Goal: Obtain resource: Download file/media

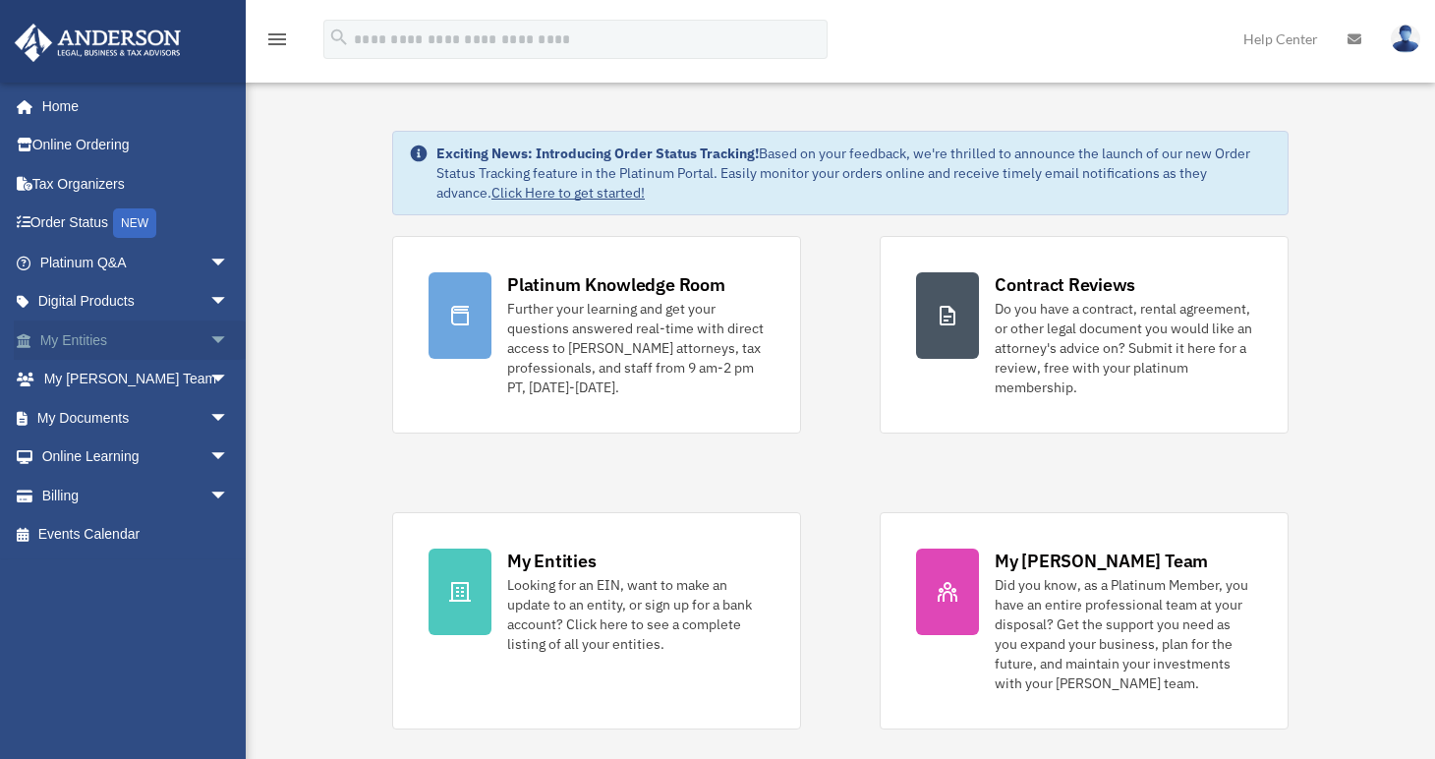
click at [177, 345] on link "My Entities arrow_drop_down" at bounding box center [136, 339] width 245 height 39
click at [209, 340] on span "arrow_drop_down" at bounding box center [228, 340] width 39 height 40
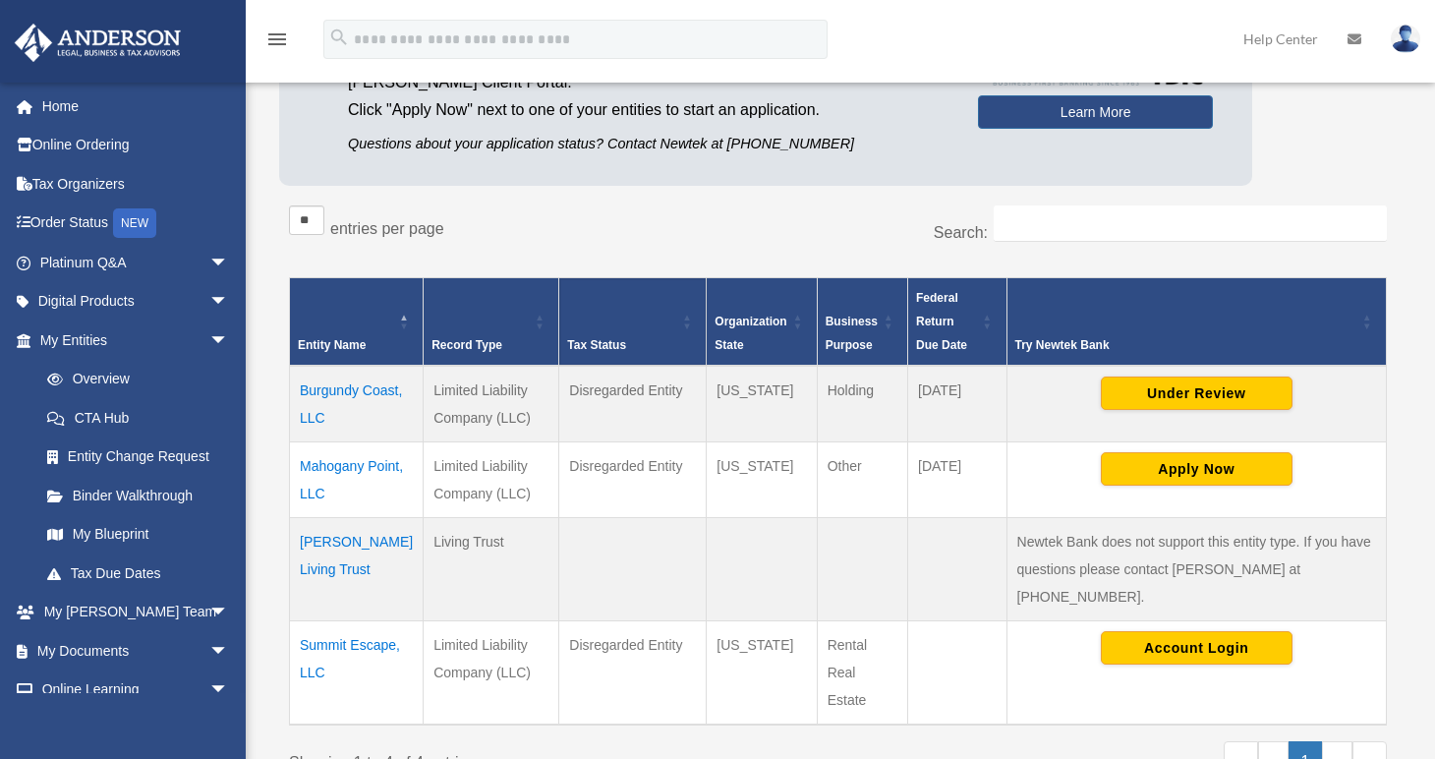
scroll to position [287, 0]
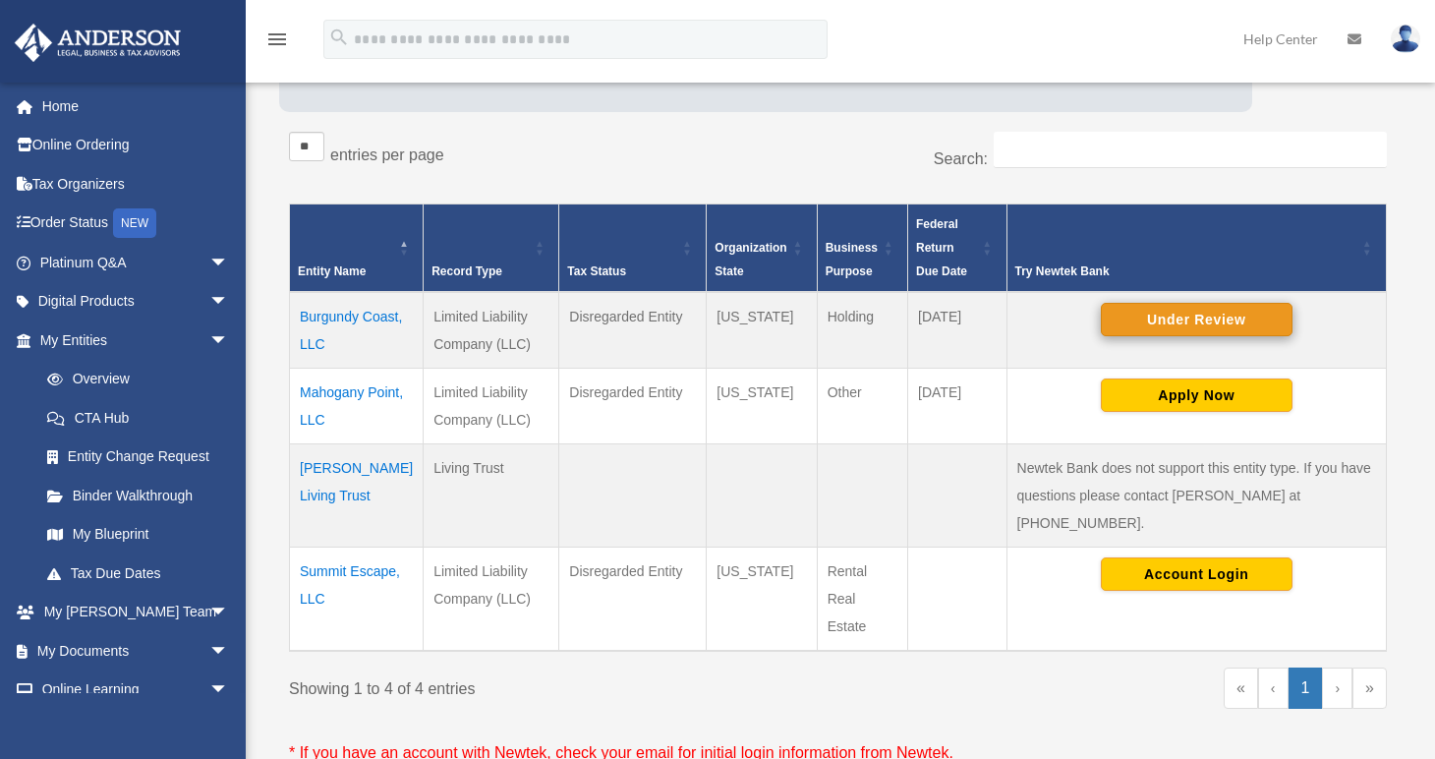
click at [1192, 308] on button "Under Review" at bounding box center [1197, 319] width 192 height 33
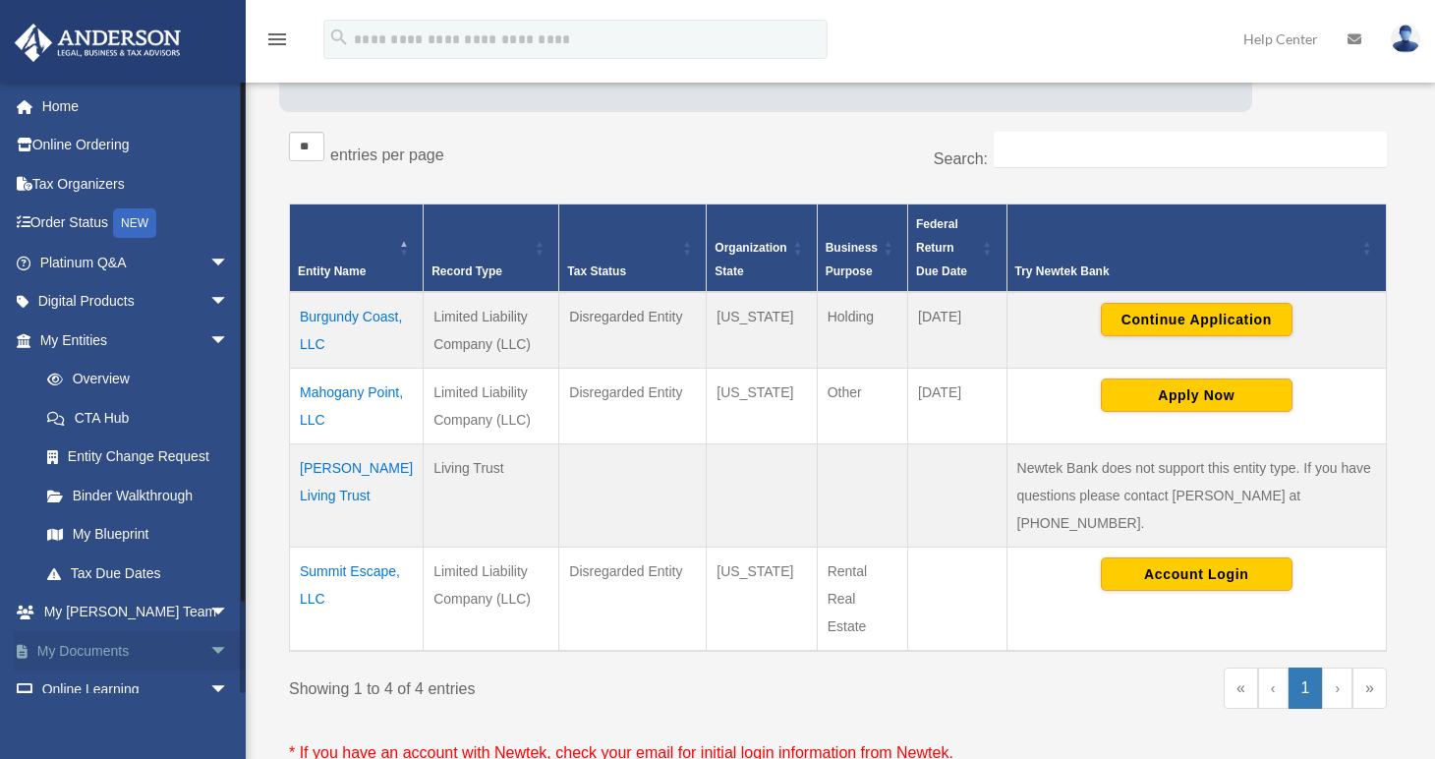
click at [209, 647] on span "arrow_drop_down" at bounding box center [228, 651] width 39 height 40
click at [90, 687] on link "Box" at bounding box center [143, 689] width 231 height 39
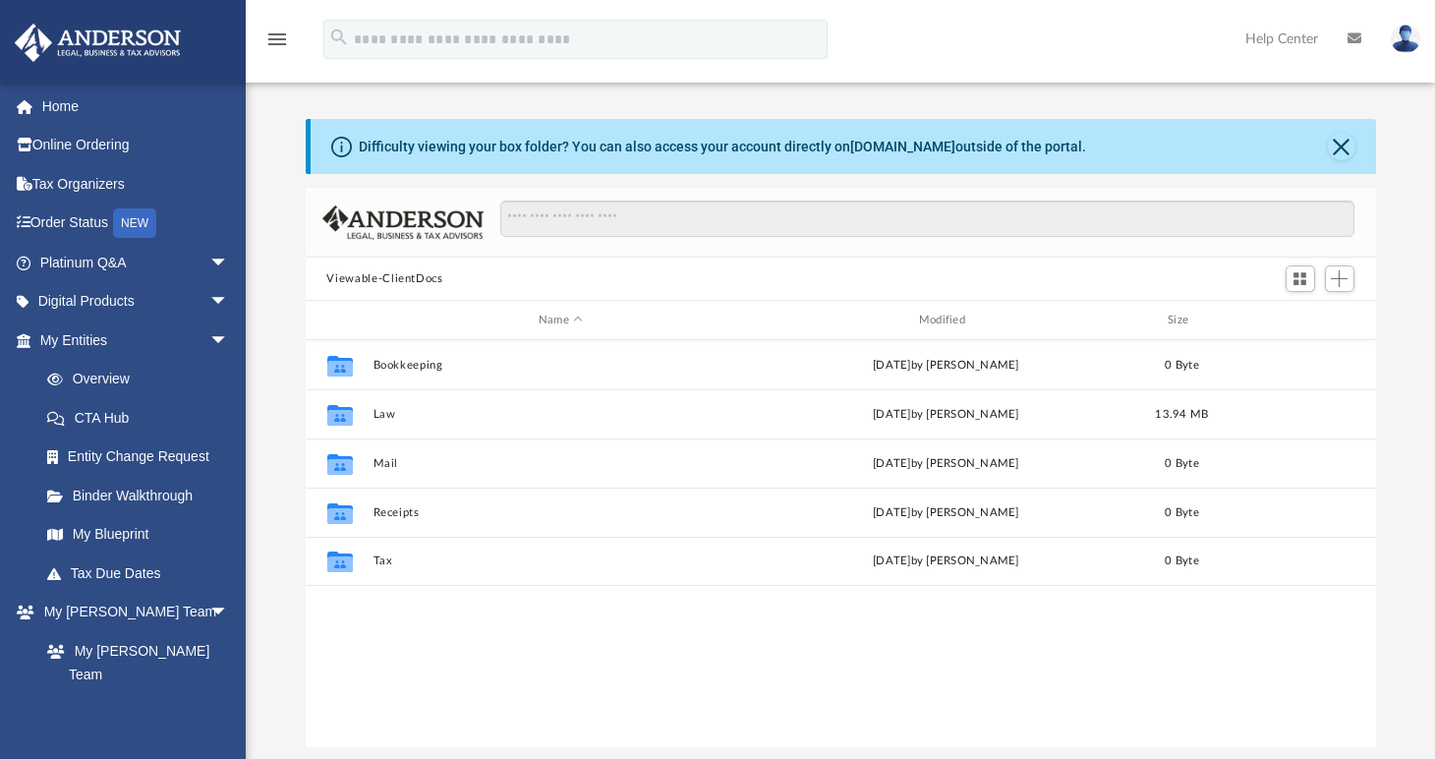
scroll to position [433, 1058]
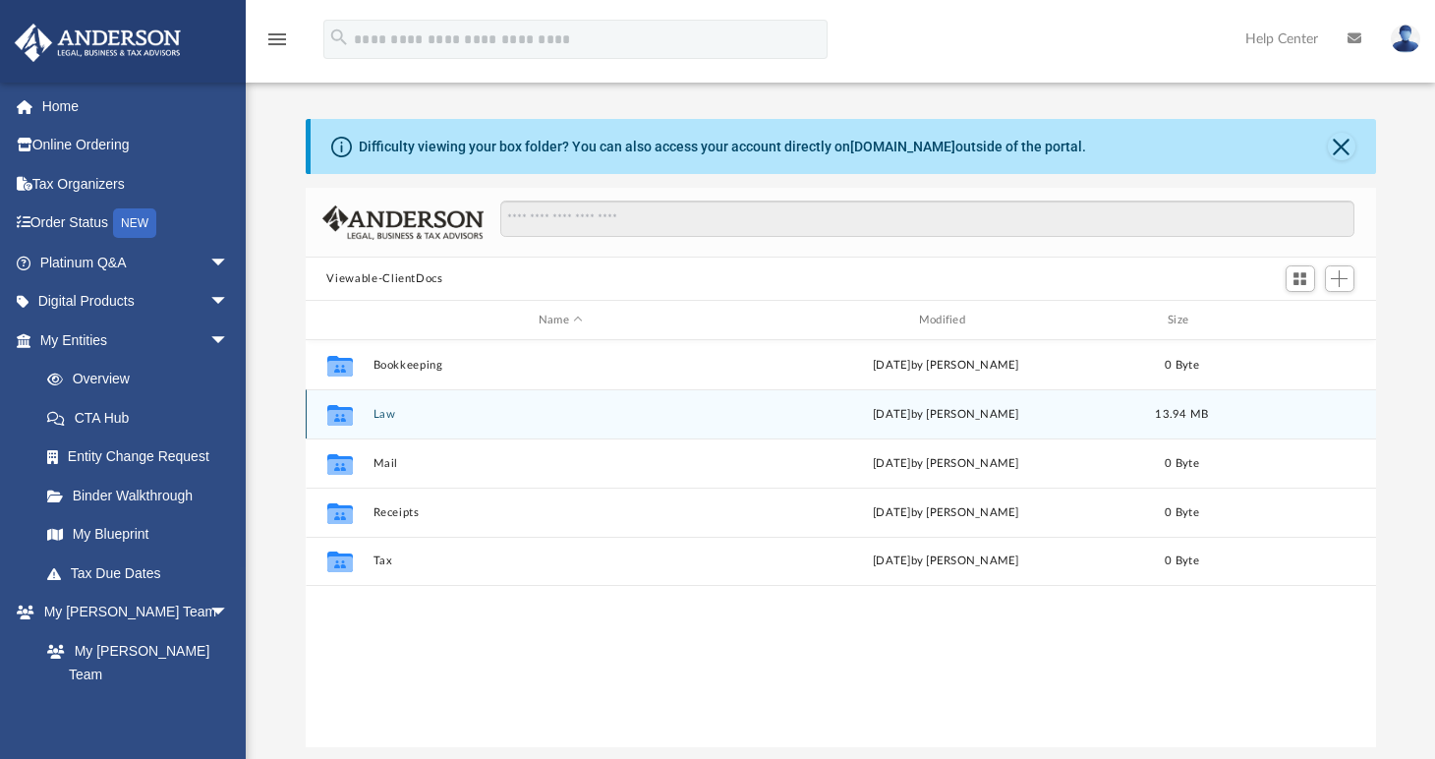
click at [386, 416] on button "Law" at bounding box center [560, 414] width 376 height 13
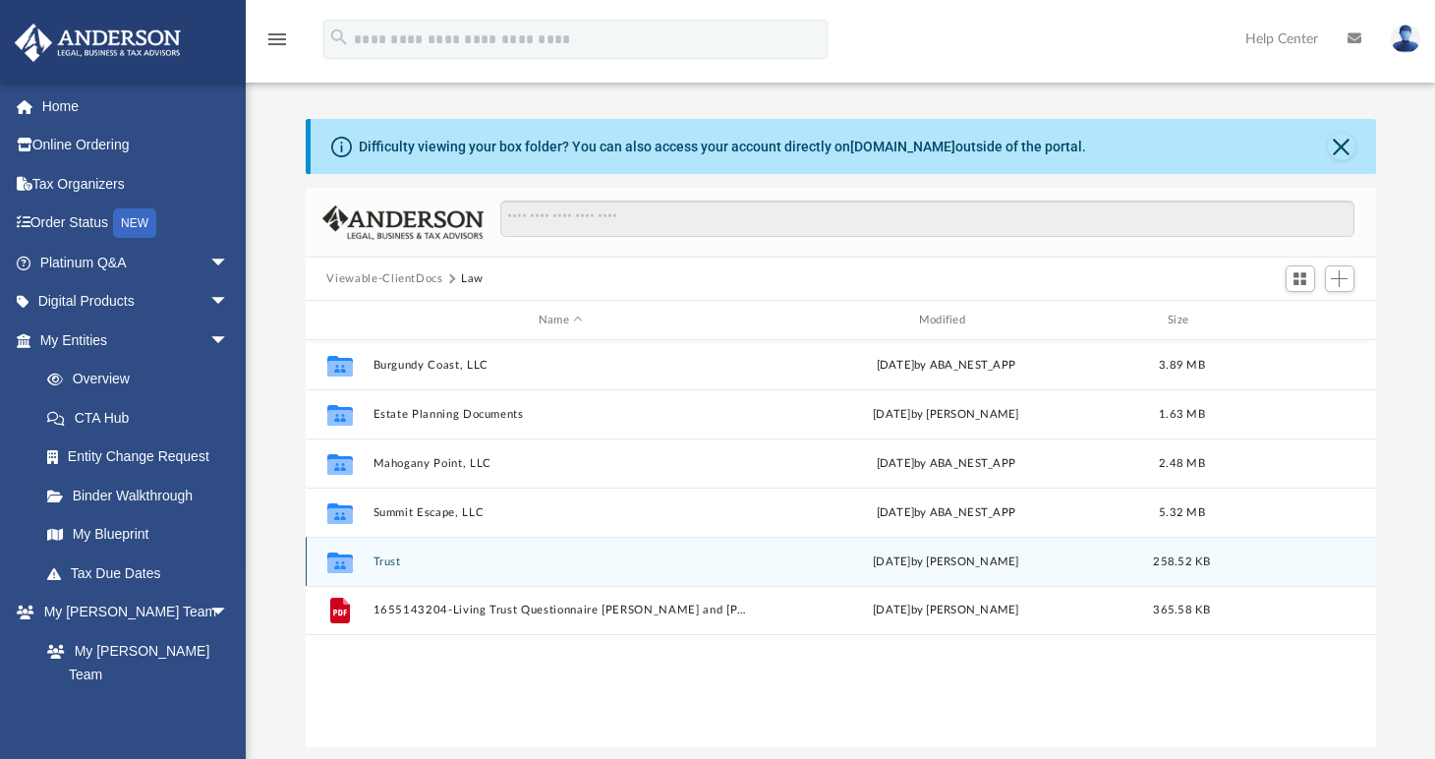
click at [388, 562] on button "Trust" at bounding box center [560, 561] width 376 height 13
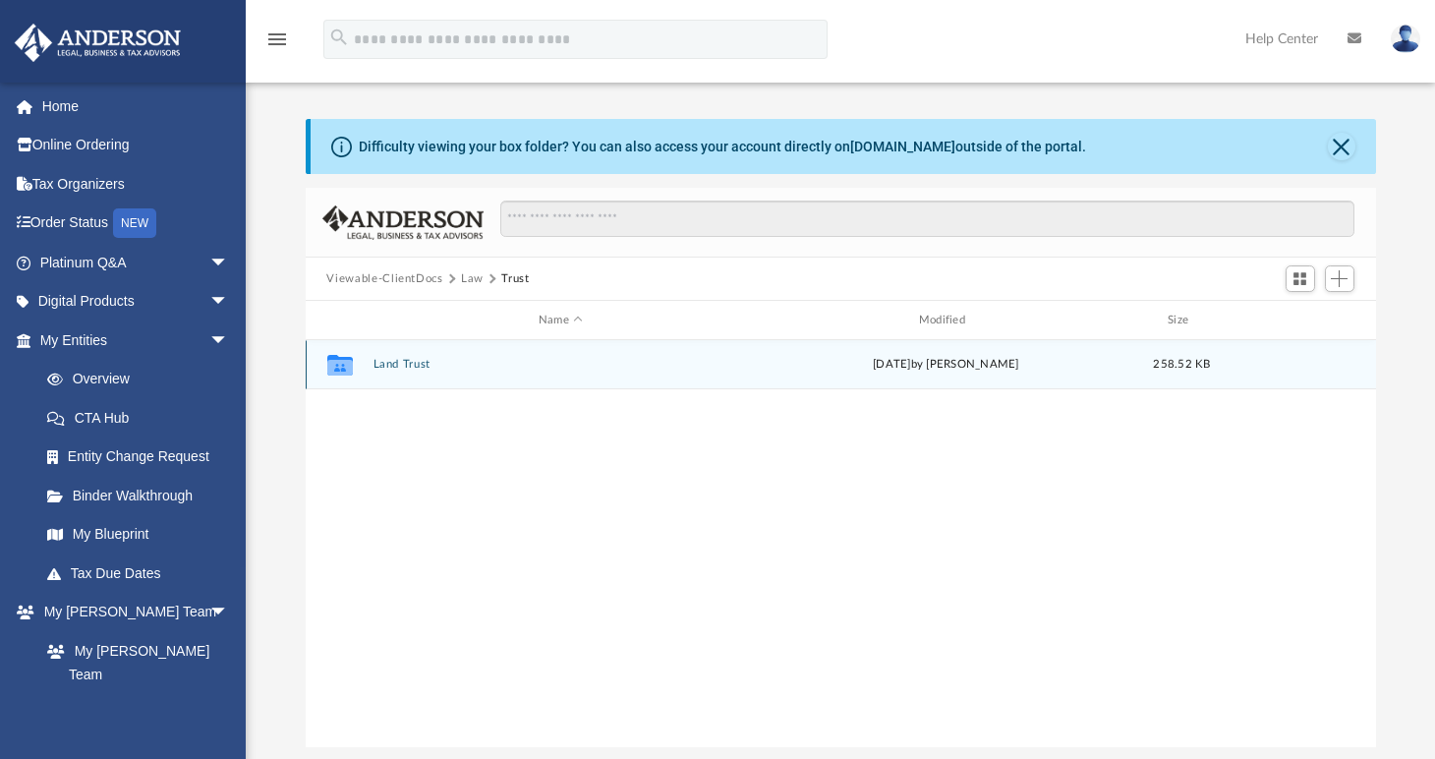
click at [394, 366] on button "Land Trust" at bounding box center [560, 364] width 376 height 13
click at [394, 366] on button "Land Trust - Summit Escape Trust" at bounding box center [560, 364] width 376 height 13
click at [1304, 369] on span "More options" at bounding box center [1299, 364] width 16 height 11
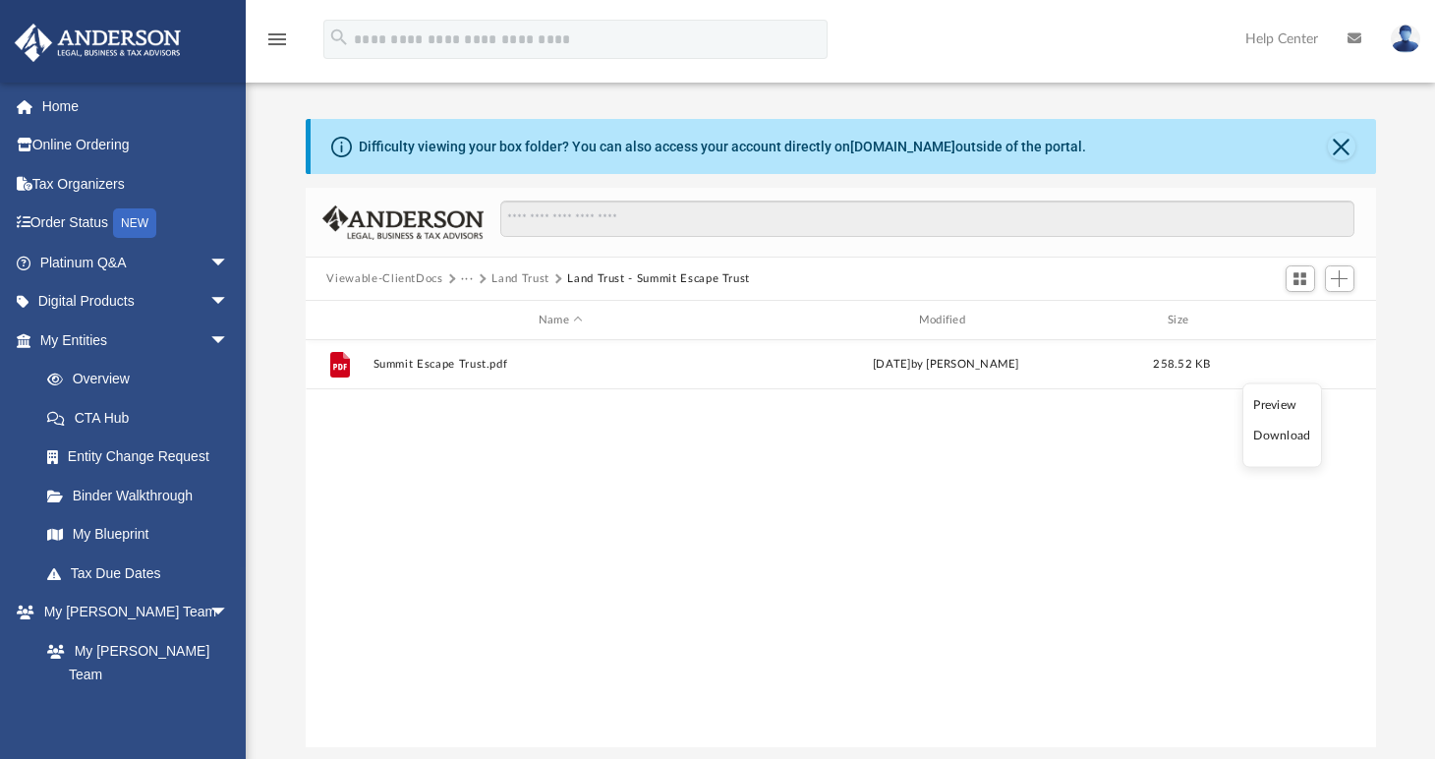
click at [1277, 438] on li "Download" at bounding box center [1281, 435] width 57 height 21
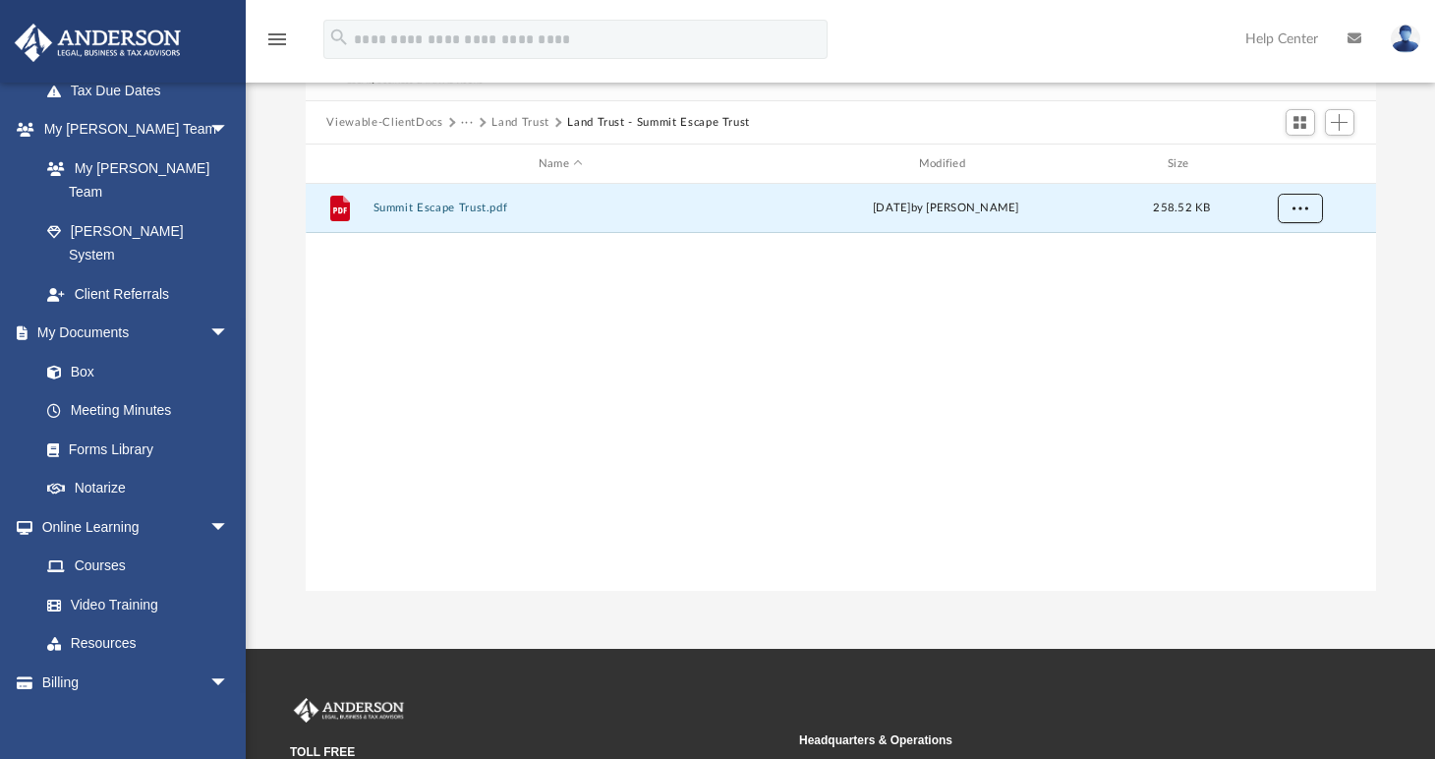
scroll to position [0, 0]
